Goal: Information Seeking & Learning: Learn about a topic

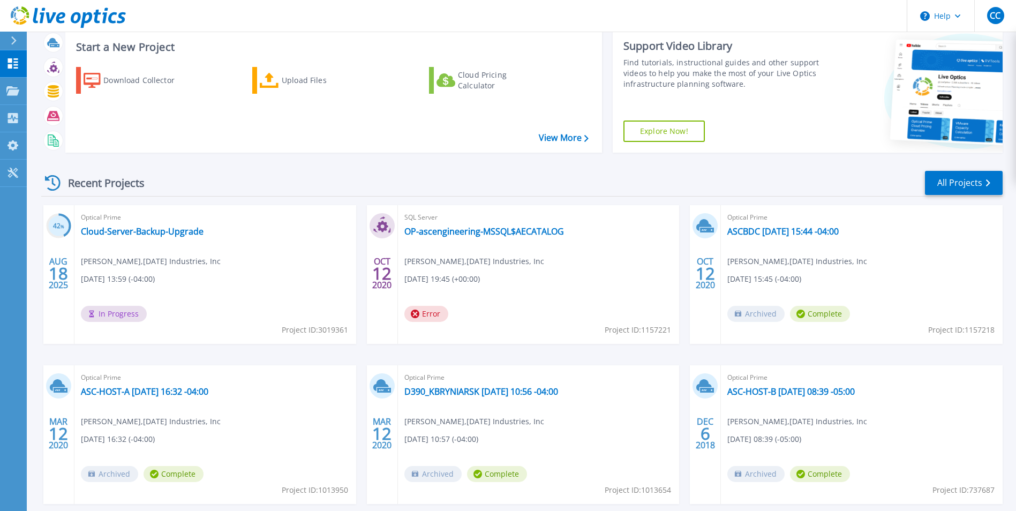
scroll to position [54, 0]
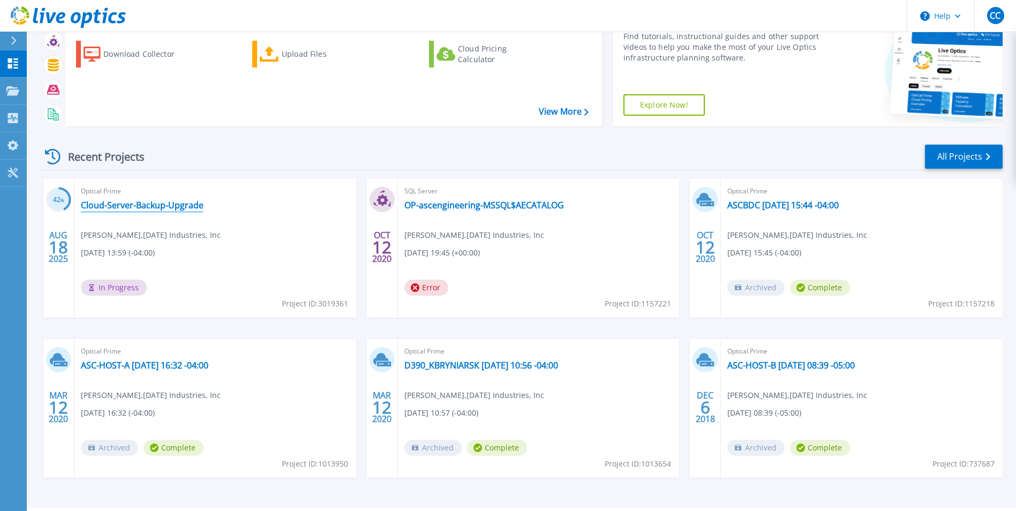
click at [172, 203] on link "Cloud-Server-Backup-Upgrade" at bounding box center [142, 205] width 123 height 11
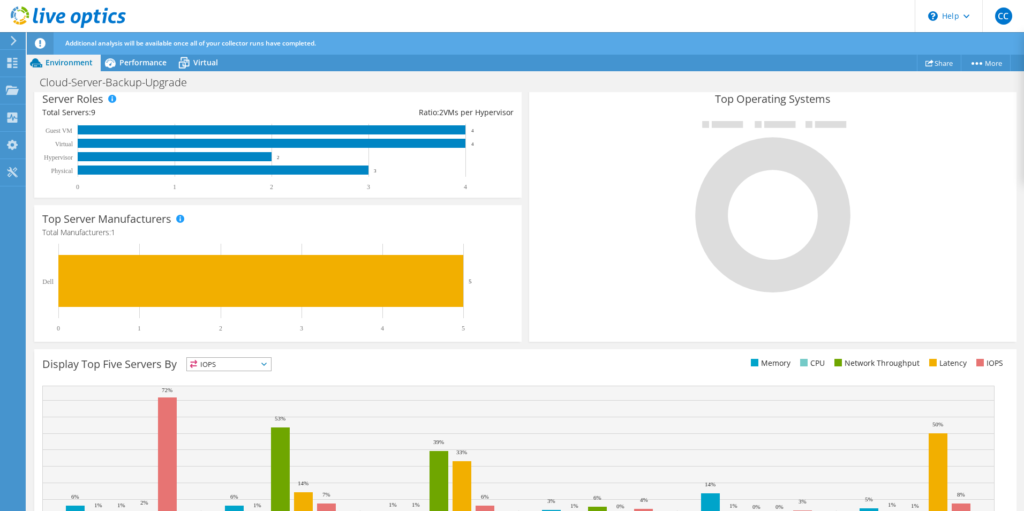
scroll to position [267, 0]
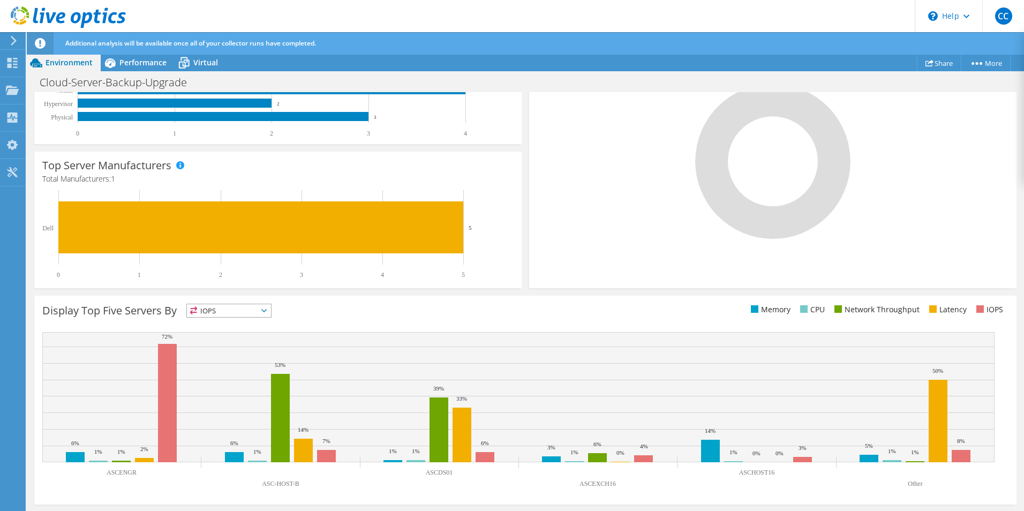
click at [251, 314] on span "IOPS" at bounding box center [229, 310] width 84 height 13
click at [244, 341] on li "Memory" at bounding box center [229, 339] width 84 height 15
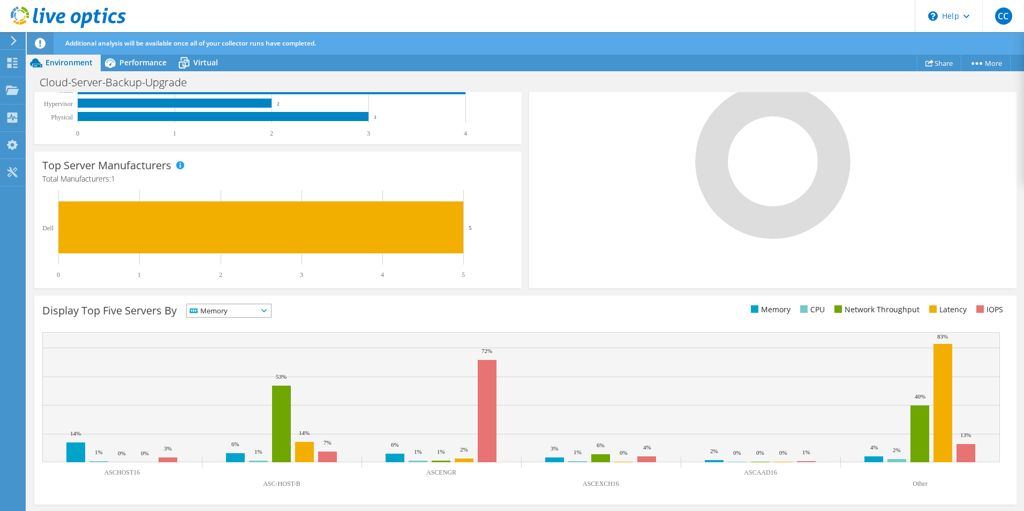
click at [237, 312] on span "Memory" at bounding box center [222, 310] width 71 height 13
click at [230, 352] on li "CPU" at bounding box center [229, 354] width 84 height 15
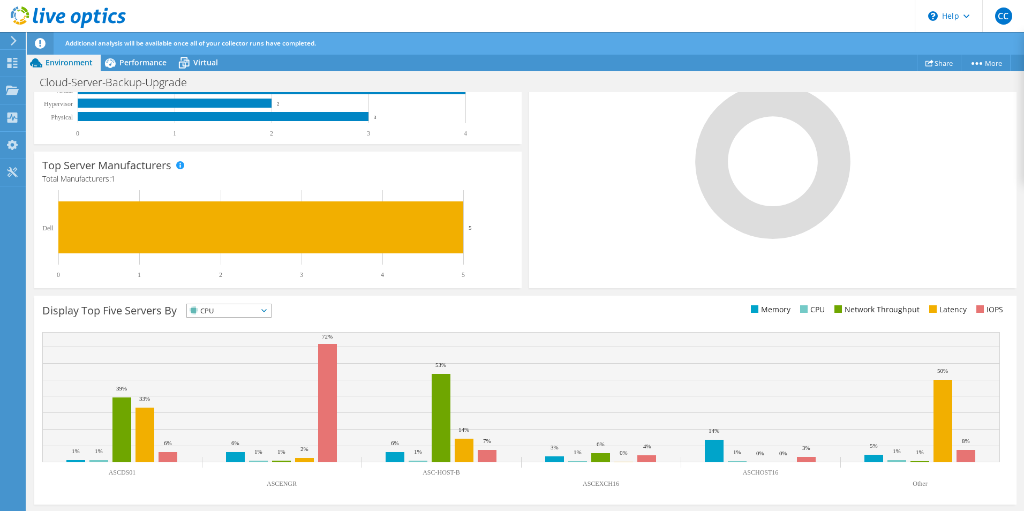
click at [249, 312] on span "CPU" at bounding box center [222, 310] width 71 height 13
click at [227, 367] on li "Network Throughput" at bounding box center [229, 369] width 84 height 15
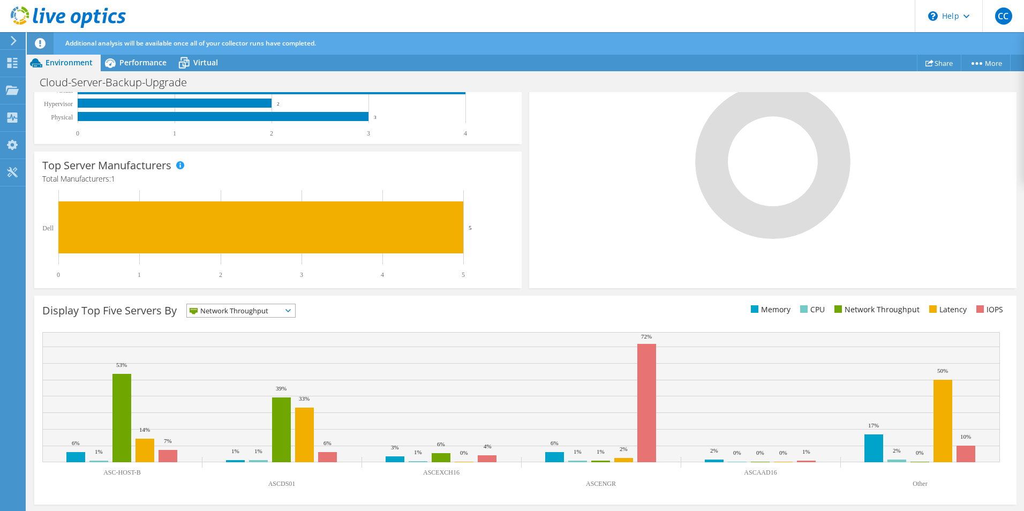
click at [244, 308] on span "Network Throughput" at bounding box center [234, 310] width 95 height 13
click at [235, 351] on li "CPU" at bounding box center [241, 354] width 108 height 15
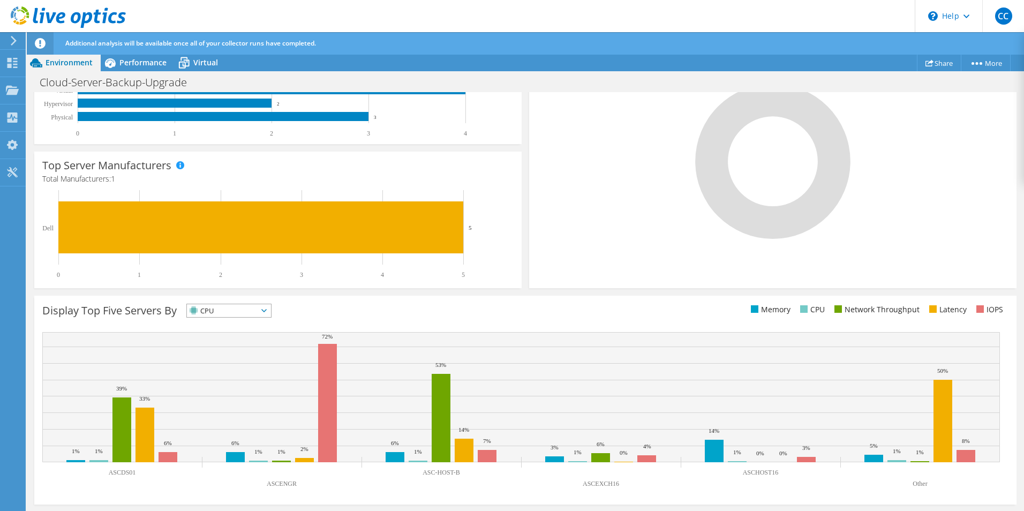
click at [226, 308] on span "CPU" at bounding box center [222, 310] width 71 height 13
click at [218, 367] on li "Network Throughput" at bounding box center [229, 369] width 84 height 15
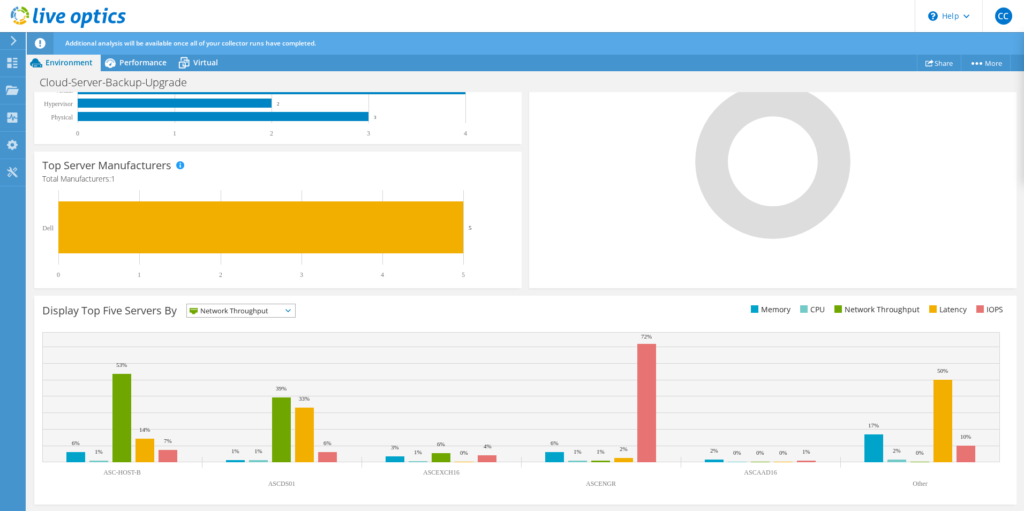
click at [246, 312] on span "Network Throughput" at bounding box center [234, 310] width 95 height 13
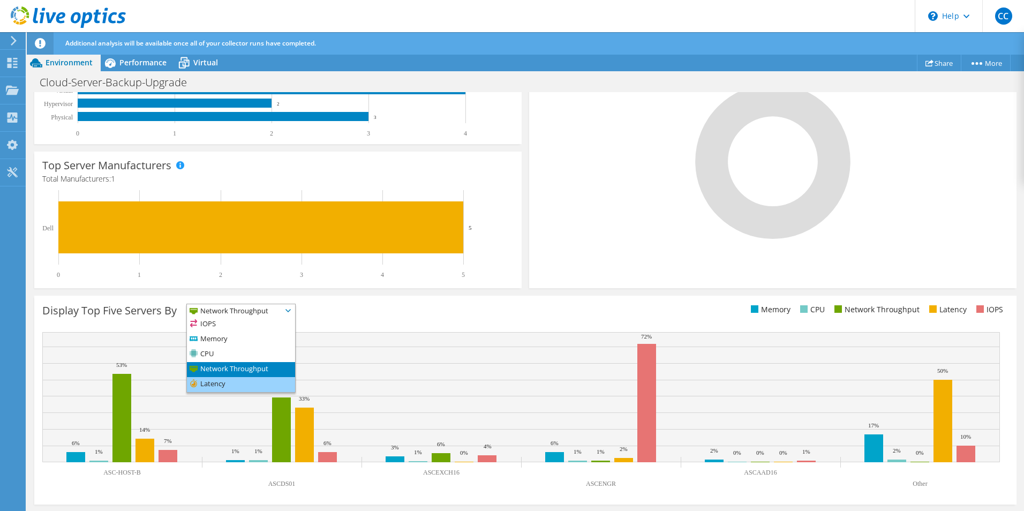
click at [237, 382] on li "Latency" at bounding box center [241, 384] width 108 height 15
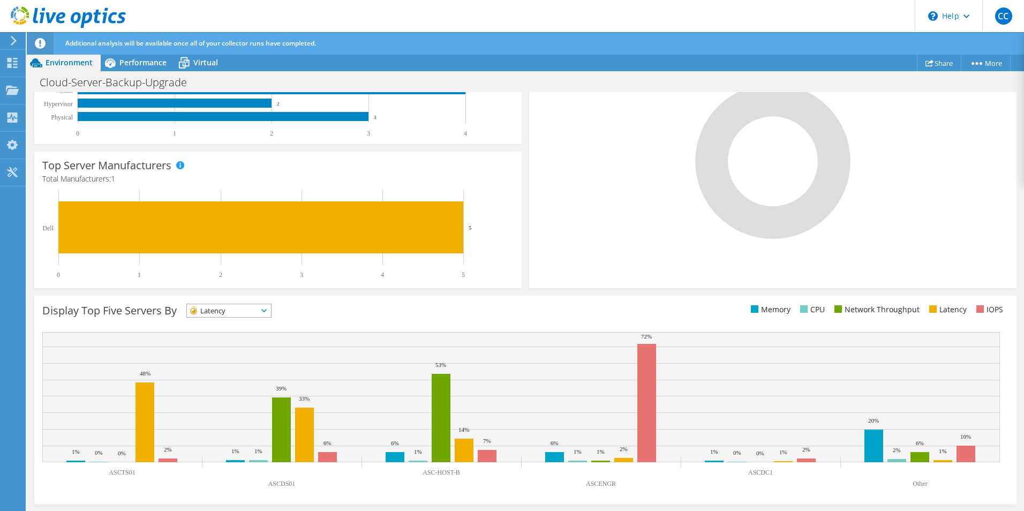
click at [238, 308] on span "Latency" at bounding box center [222, 310] width 71 height 13
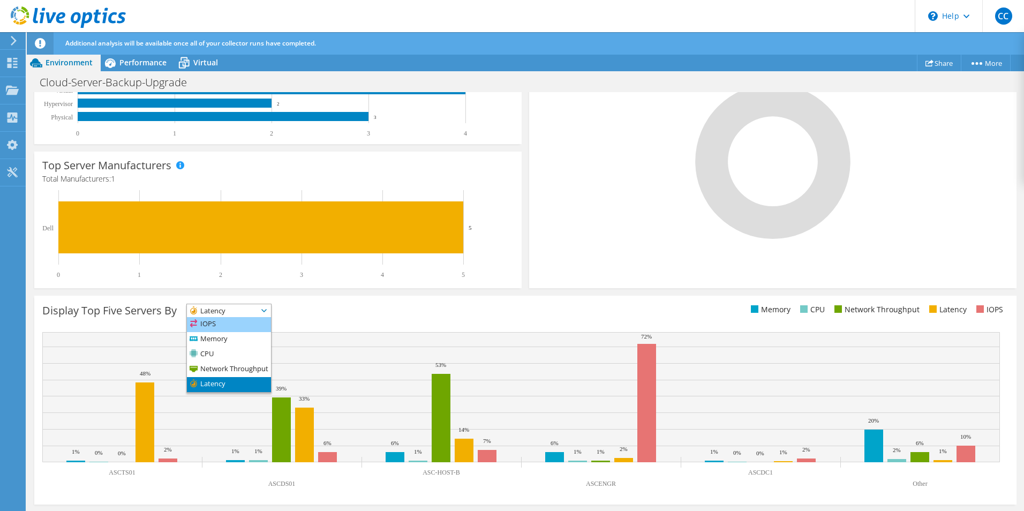
click at [237, 322] on li "IOPS" at bounding box center [229, 324] width 84 height 15
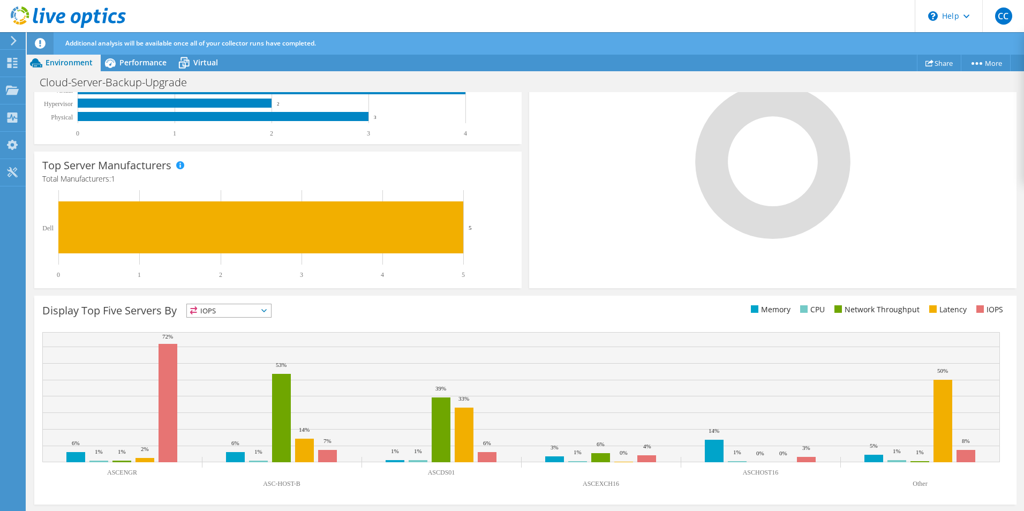
click at [253, 312] on span "IOPS" at bounding box center [222, 310] width 71 height 13
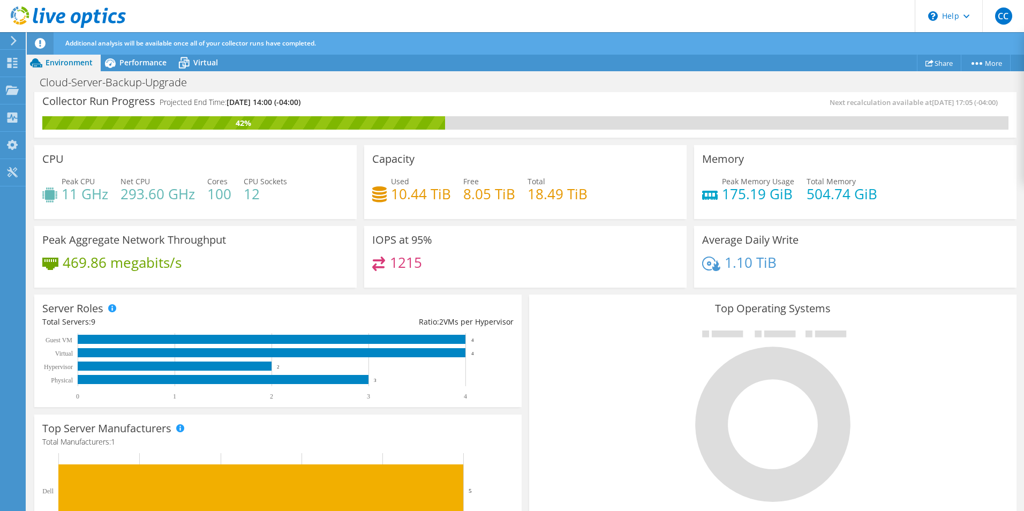
scroll to position [0, 0]
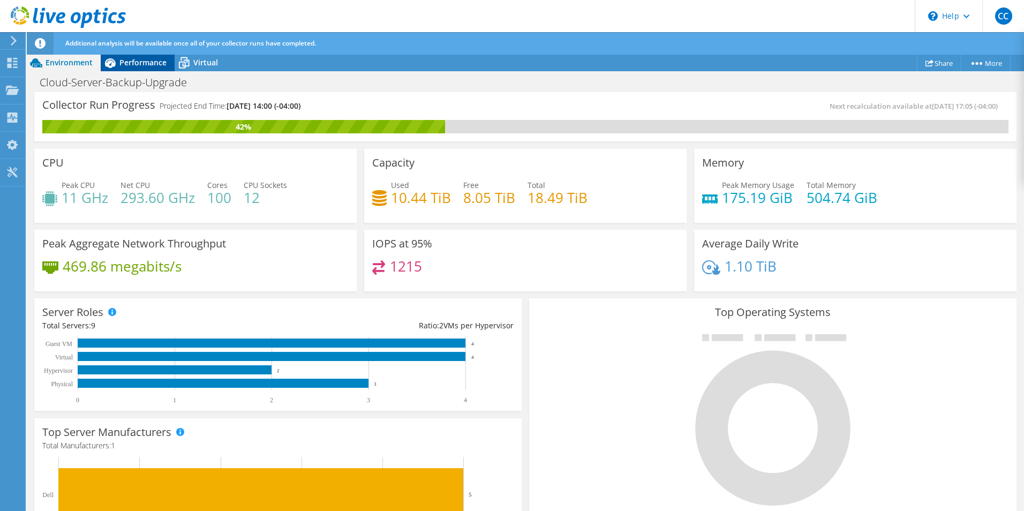
click at [134, 65] on span "Performance" at bounding box center [142, 62] width 47 height 10
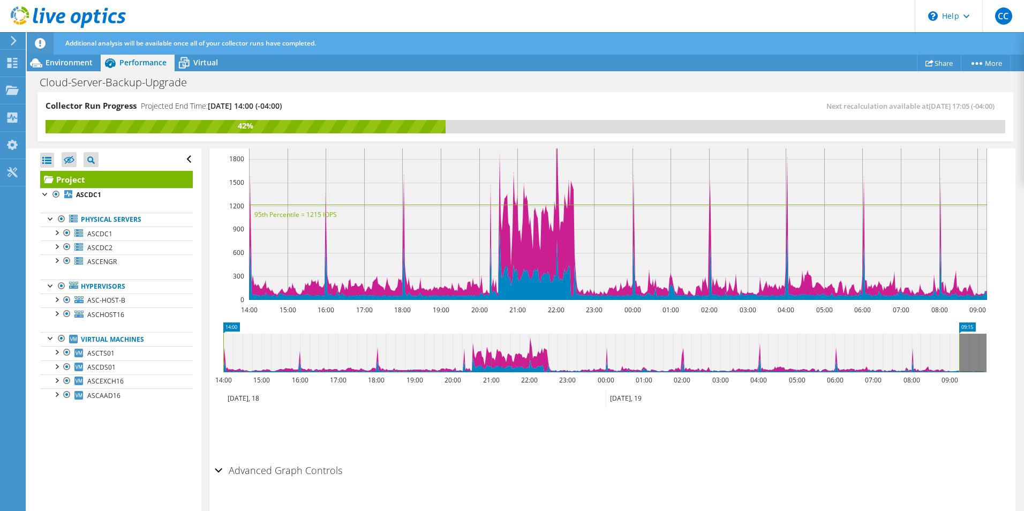
click at [220, 459] on div "Advanced Graph Controls" at bounding box center [612, 470] width 795 height 23
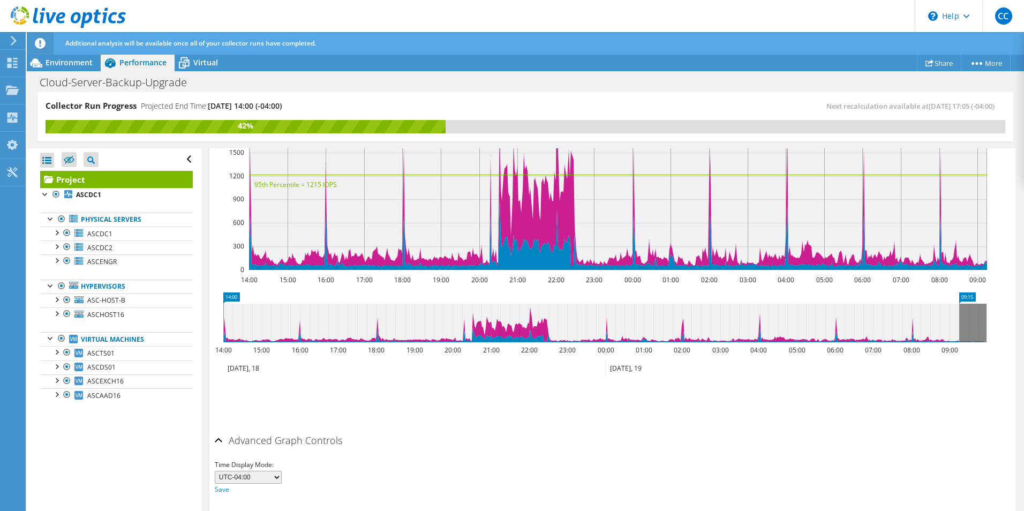
scroll to position [339, 0]
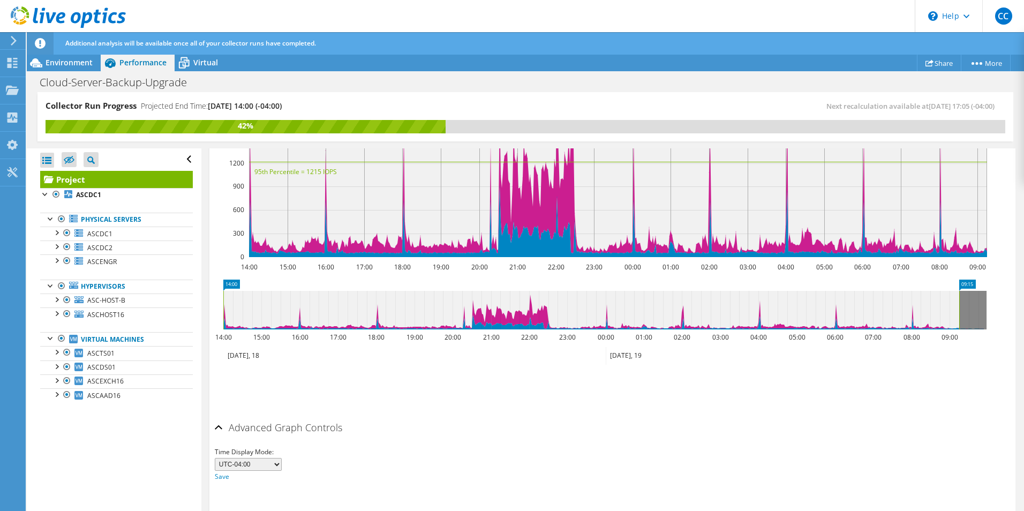
click at [219, 417] on div "Advanced Graph Controls" at bounding box center [612, 428] width 795 height 23
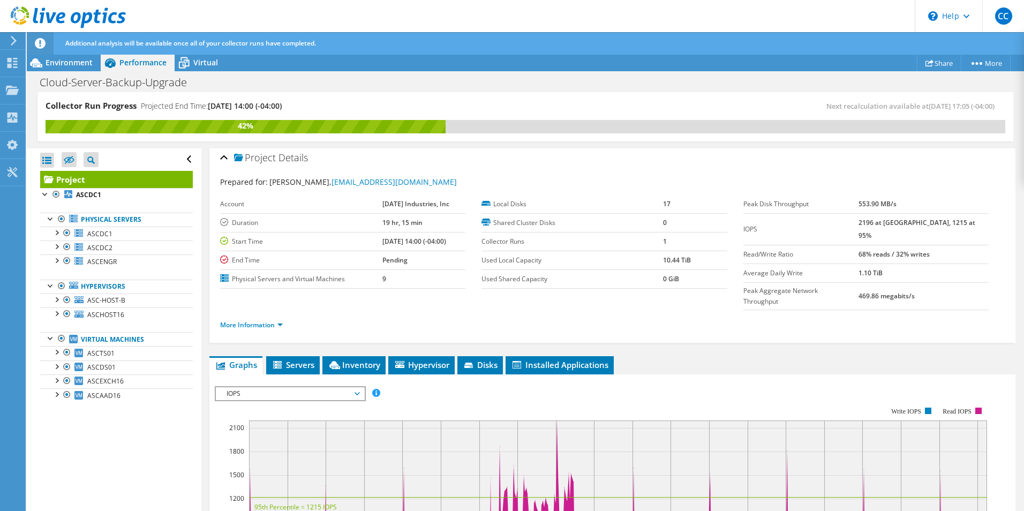
scroll to position [0, 0]
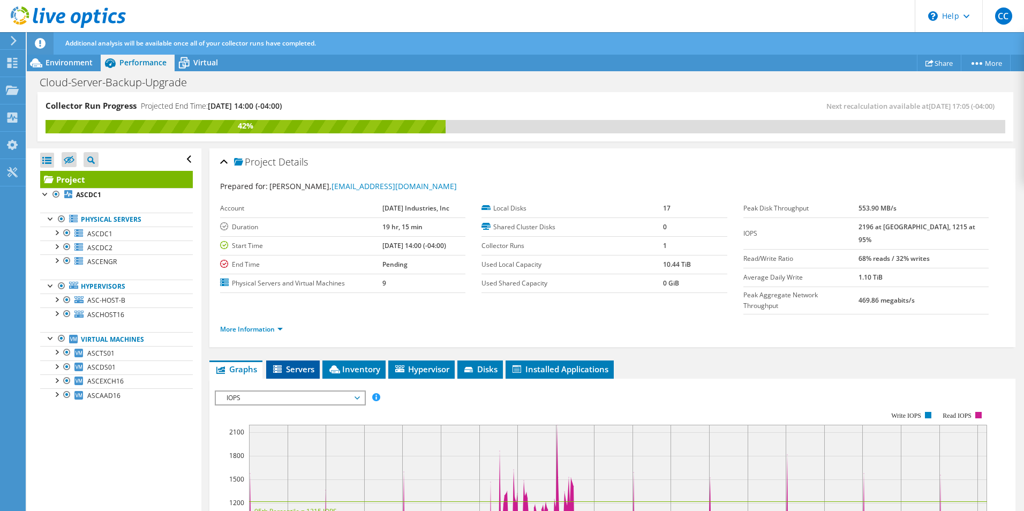
click at [297, 364] on span "Servers" at bounding box center [292, 369] width 43 height 11
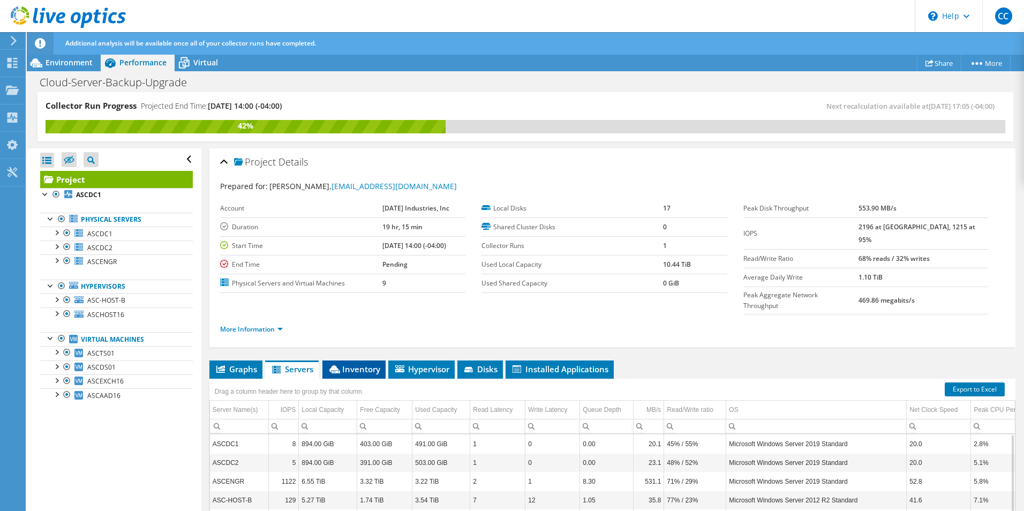
click at [351, 364] on span "Inventory" at bounding box center [354, 369] width 52 height 11
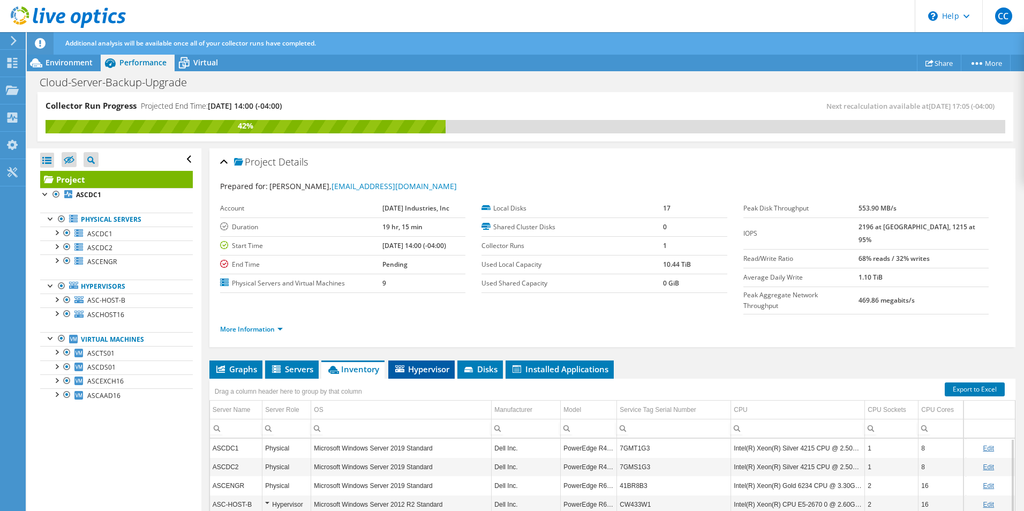
click at [411, 364] on span "Hypervisor" at bounding box center [422, 369] width 56 height 11
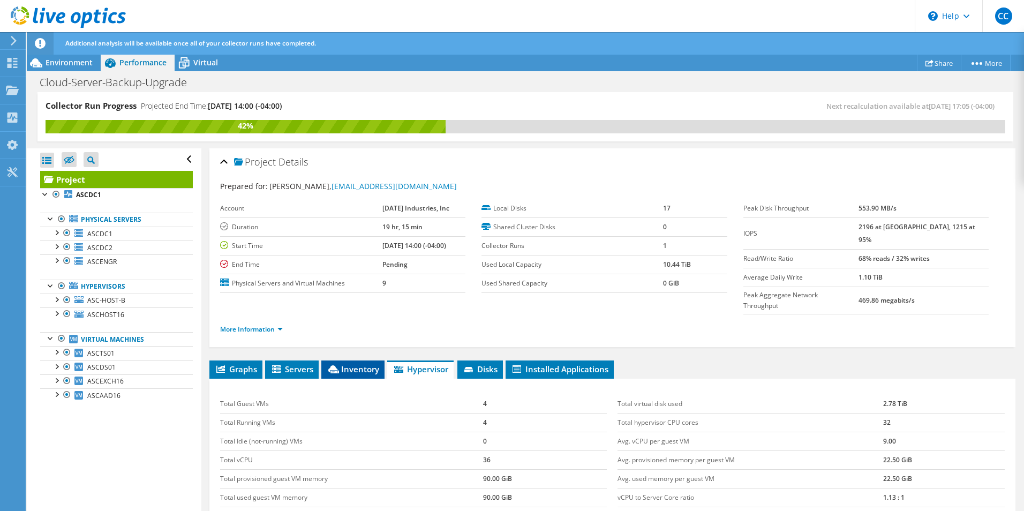
click at [347, 364] on span "Inventory" at bounding box center [353, 369] width 52 height 11
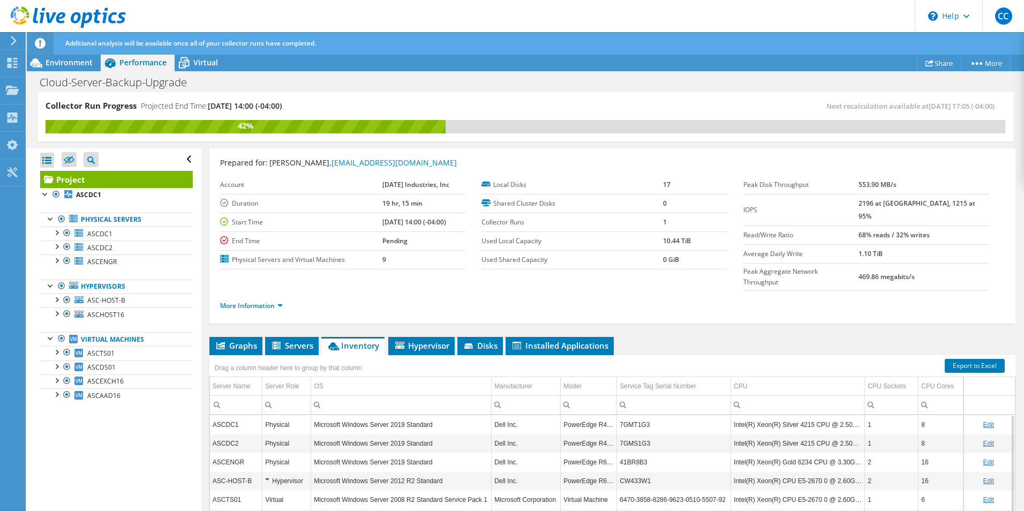
scroll to position [6, 0]
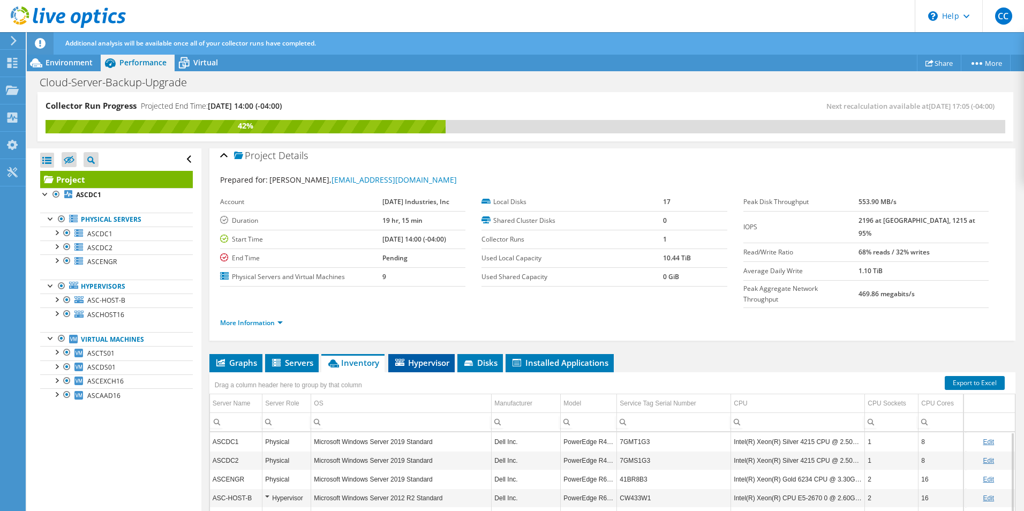
click at [439, 357] on span "Hypervisor" at bounding box center [422, 362] width 56 height 11
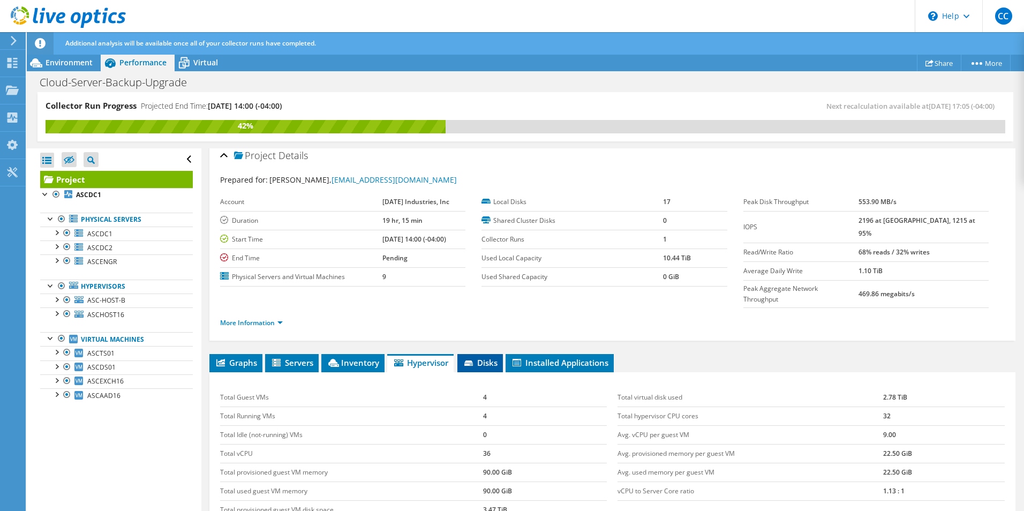
click at [474, 360] on icon at bounding box center [469, 363] width 11 height 7
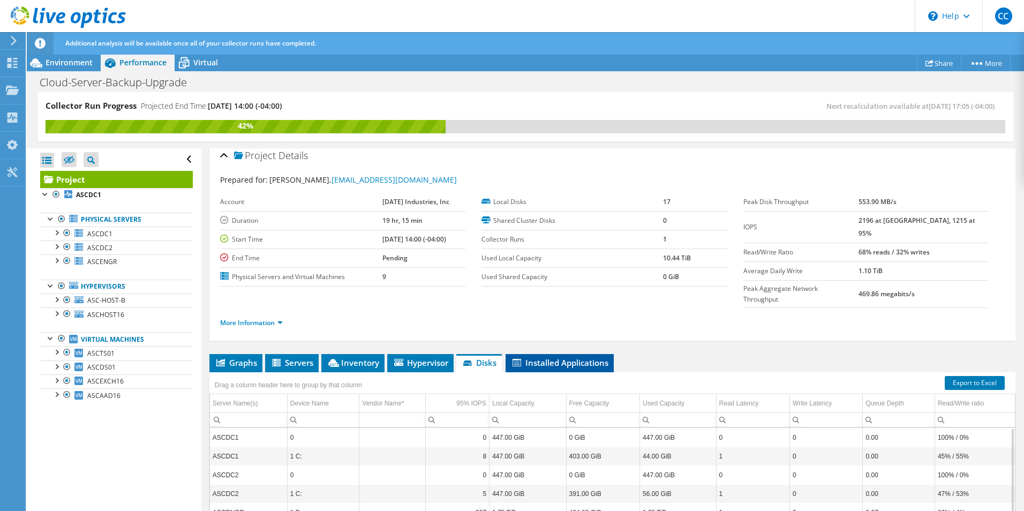
click at [543, 357] on span "Installed Applications" at bounding box center [559, 362] width 97 height 11
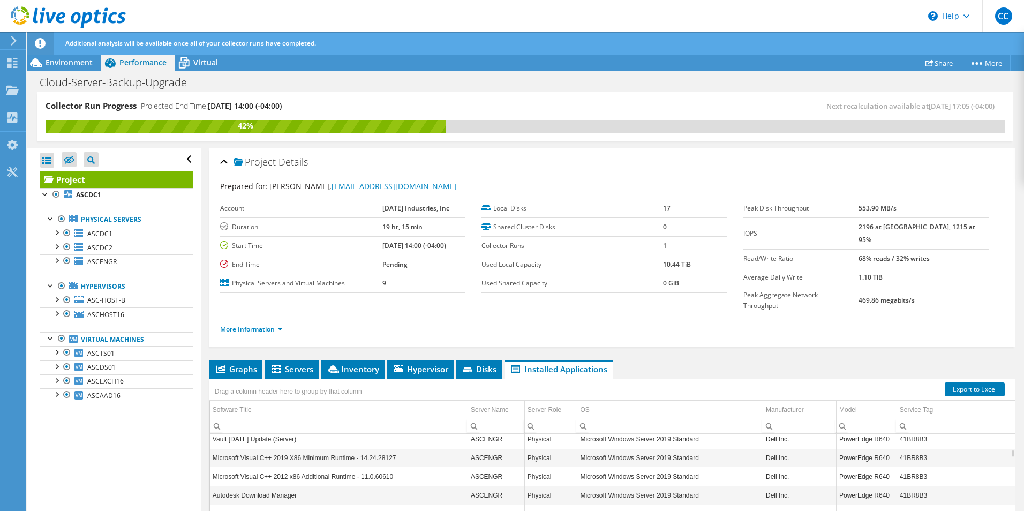
scroll to position [0, 0]
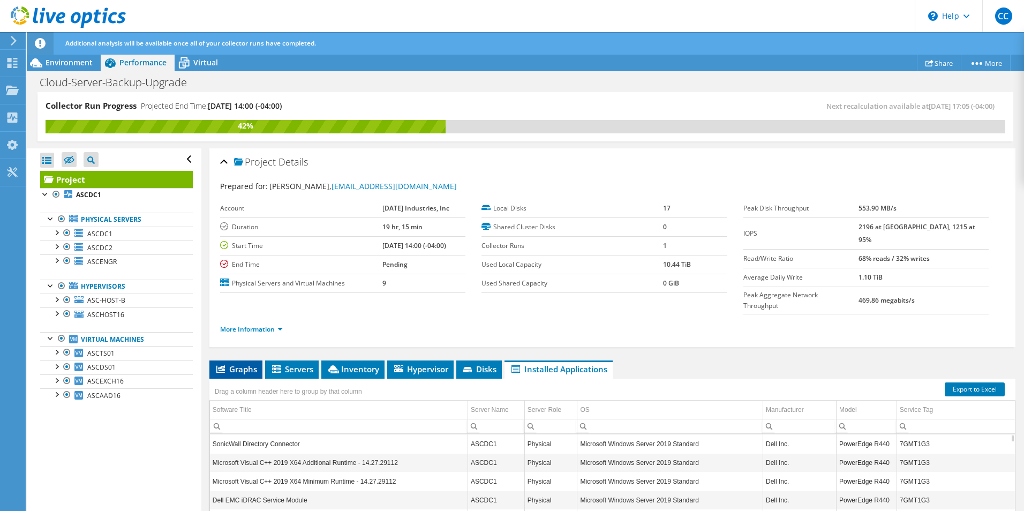
click at [223, 365] on icon at bounding box center [220, 368] width 9 height 7
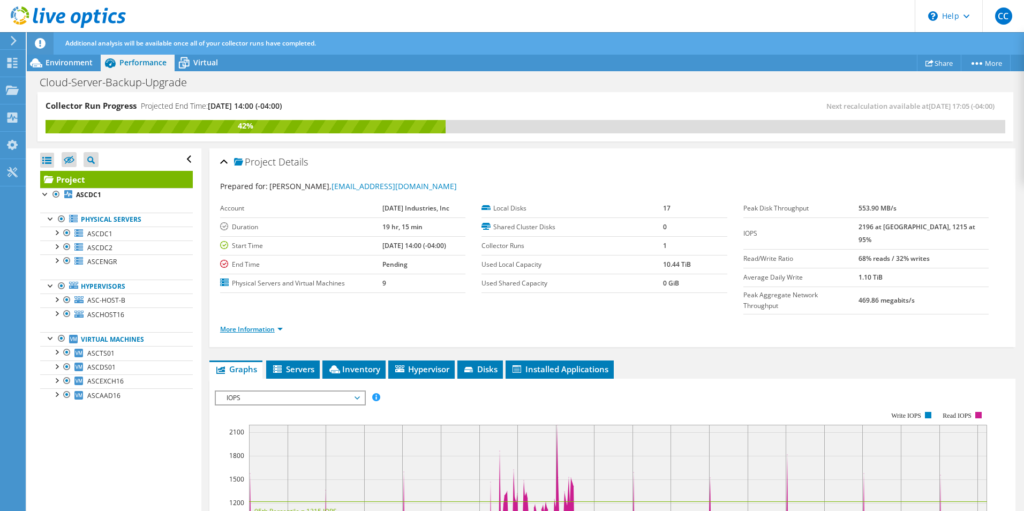
click at [274, 324] on link "More Information" at bounding box center [251, 328] width 63 height 9
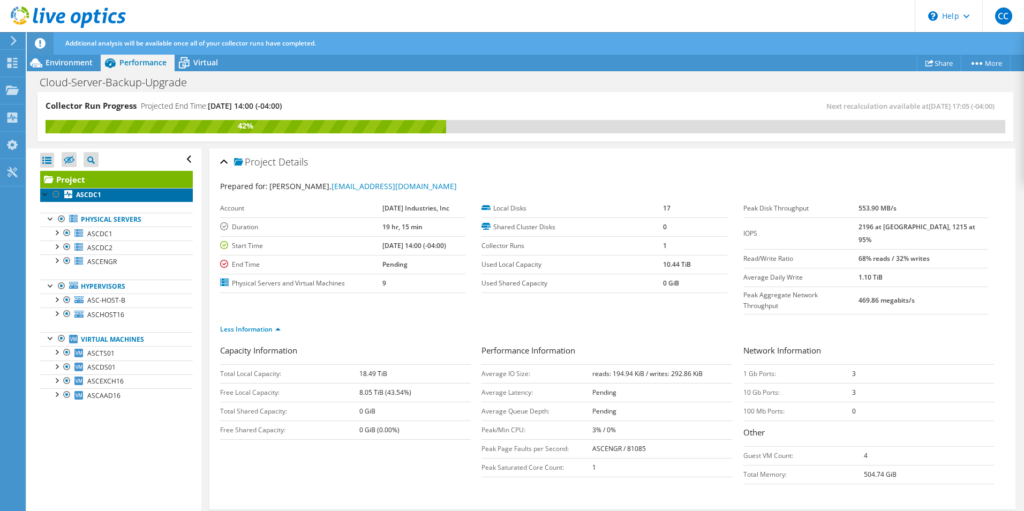
click at [82, 193] on b "ASCDC1" at bounding box center [88, 194] width 25 height 9
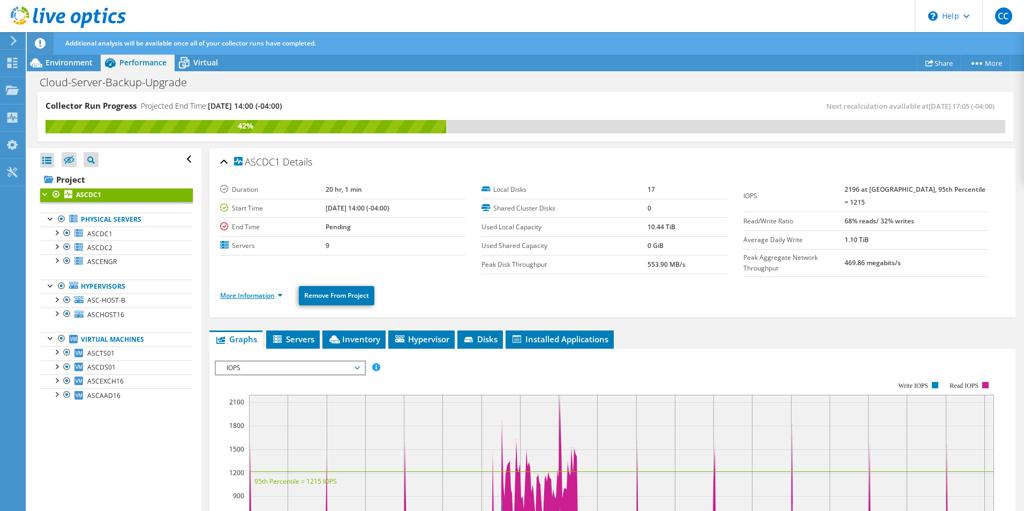
click at [268, 291] on link "More Information" at bounding box center [251, 295] width 63 height 9
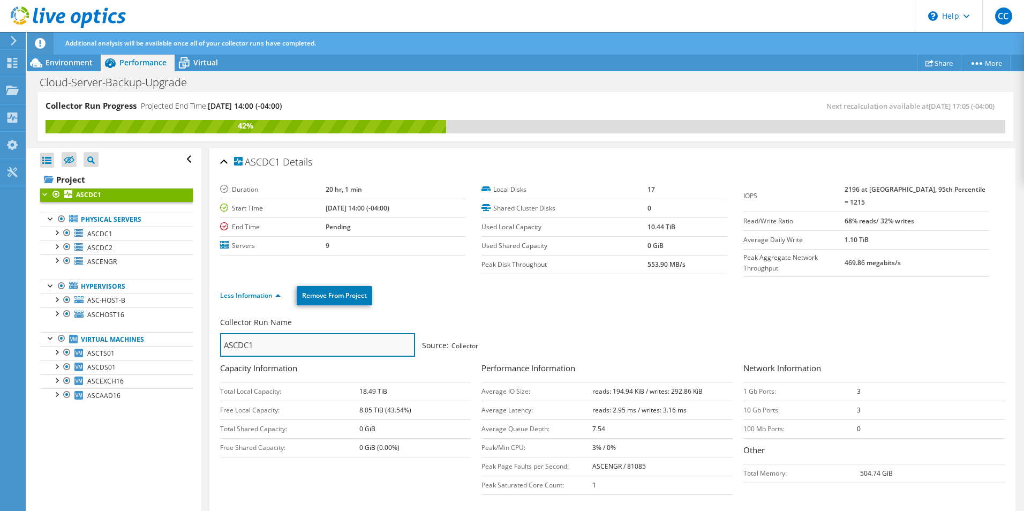
click at [289, 339] on input "ASCDC1" at bounding box center [317, 345] width 195 height 24
click at [196, 55] on div "Virtual" at bounding box center [200, 62] width 51 height 17
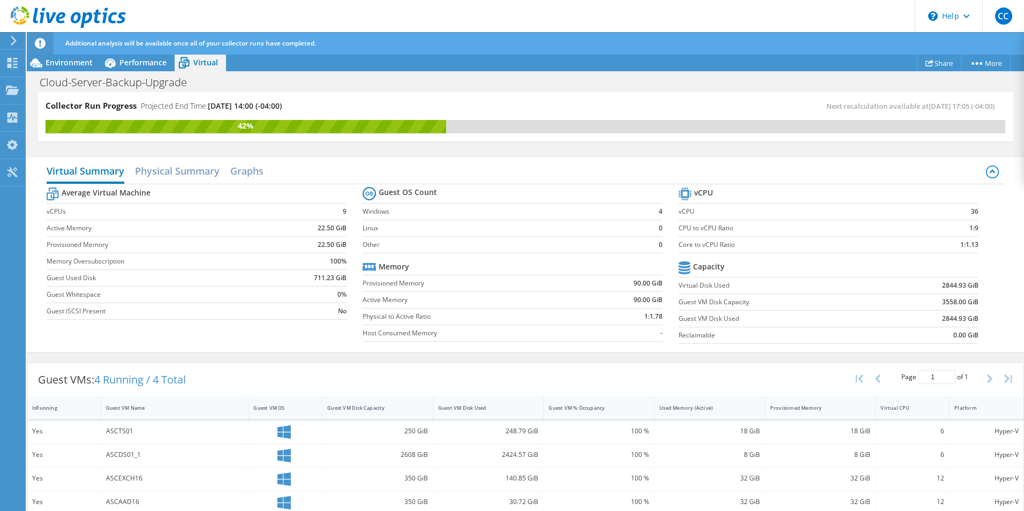
scroll to position [535, 0]
click at [185, 180] on h2 "Physical Summary" at bounding box center [177, 172] width 85 height 24
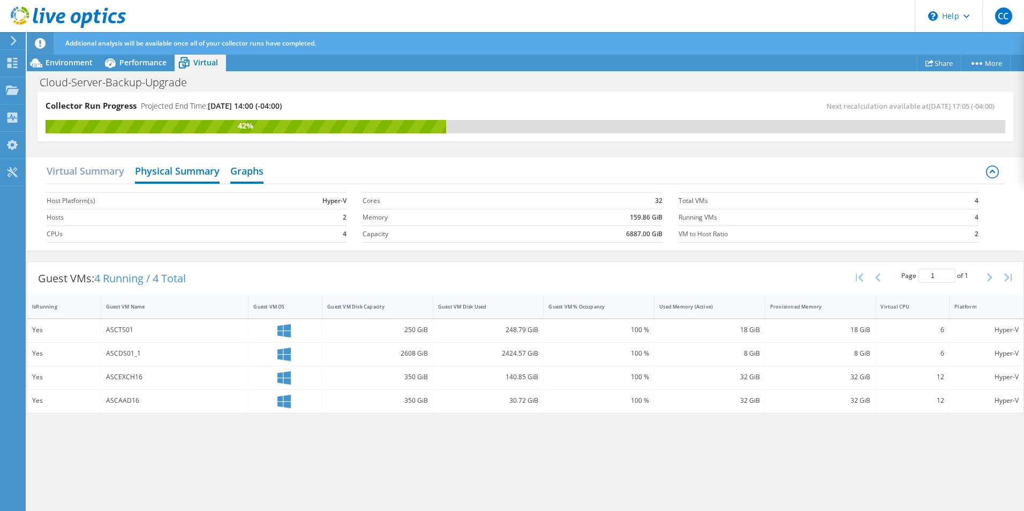
click at [263, 171] on h2 "Graphs" at bounding box center [246, 172] width 33 height 24
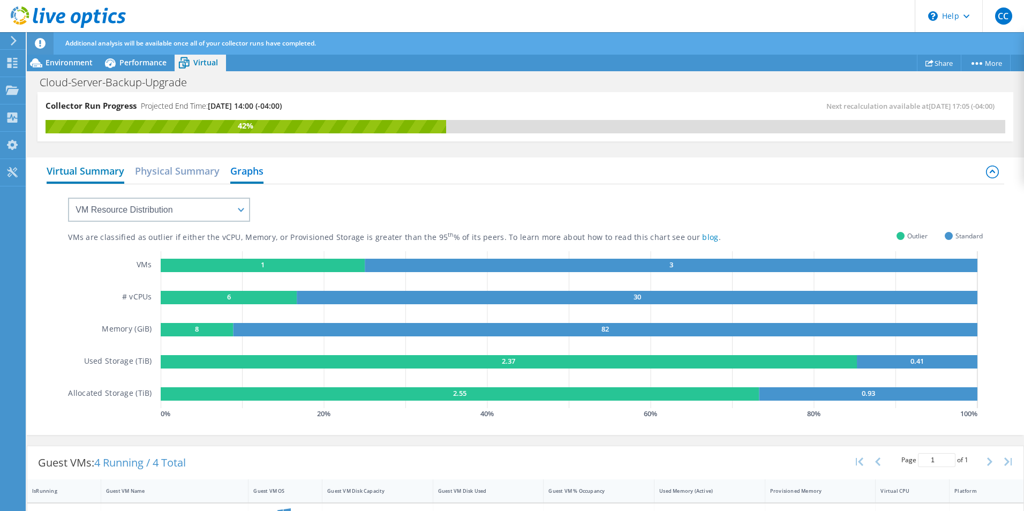
click at [79, 177] on h2 "Virtual Summary" at bounding box center [86, 172] width 78 height 24
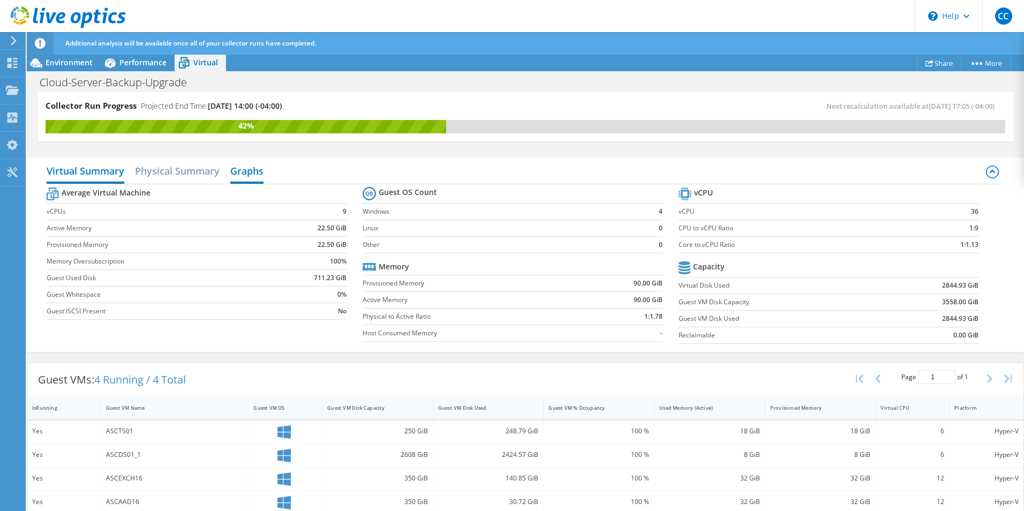
click at [263, 173] on h2 "Graphs" at bounding box center [246, 172] width 33 height 24
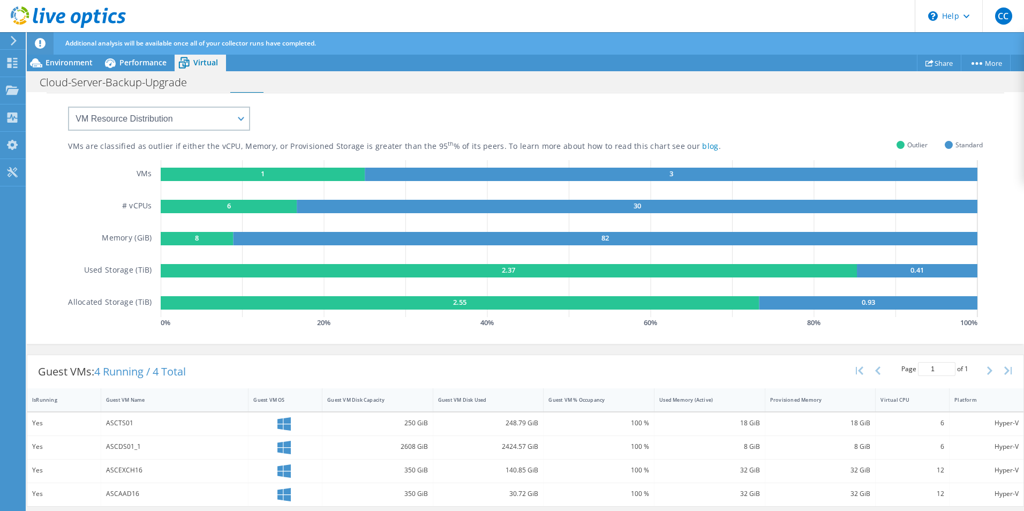
scroll to position [0, 0]
click at [72, 64] on span "Environment" at bounding box center [69, 62] width 47 height 10
